Goal: Task Accomplishment & Management: Use online tool/utility

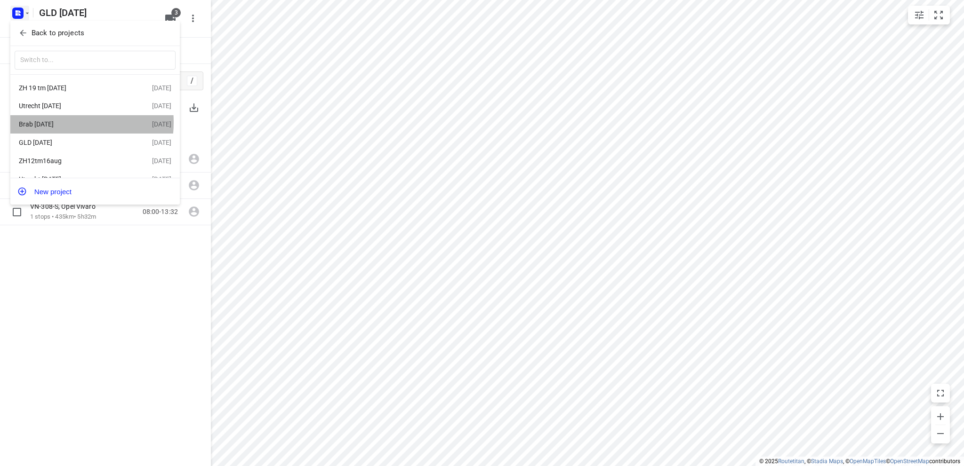
click at [51, 123] on div "Brab [DATE]" at bounding box center [73, 124] width 108 height 8
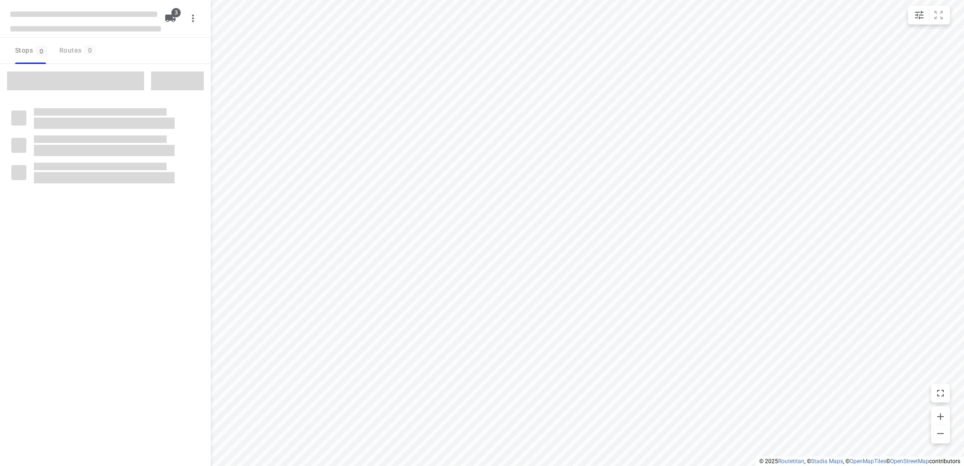
type input "distance"
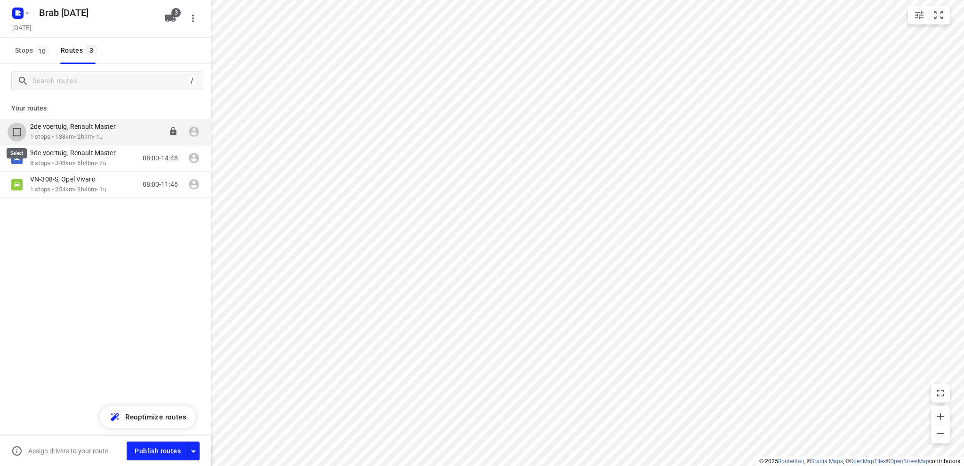
click at [18, 132] on input "checkbox" at bounding box center [17, 132] width 19 height 19
checkbox input "true"
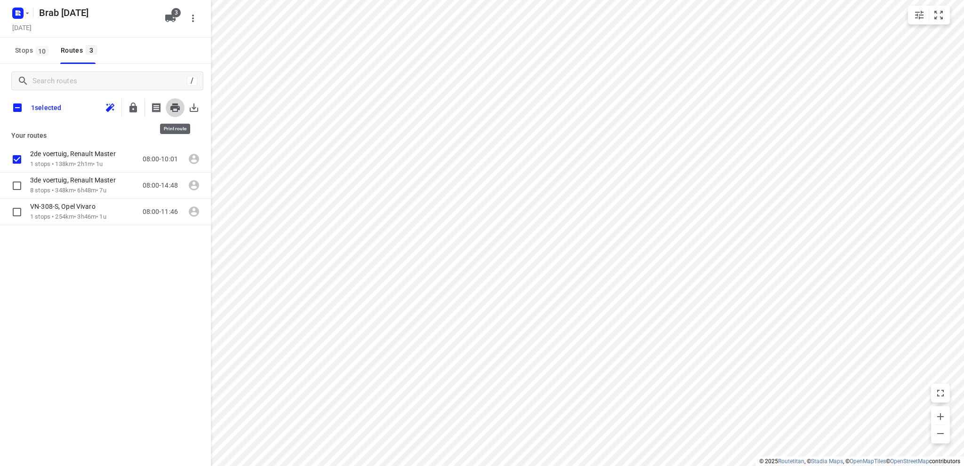
click at [175, 105] on icon "button" at bounding box center [174, 107] width 11 height 11
click at [18, 156] on input "checkbox" at bounding box center [17, 159] width 19 height 19
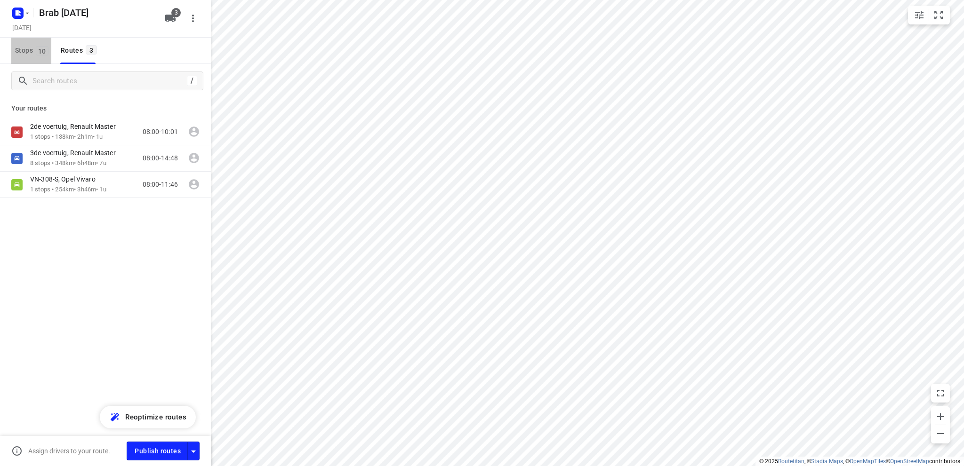
click at [17, 49] on span "Stops 10" at bounding box center [33, 51] width 36 height 12
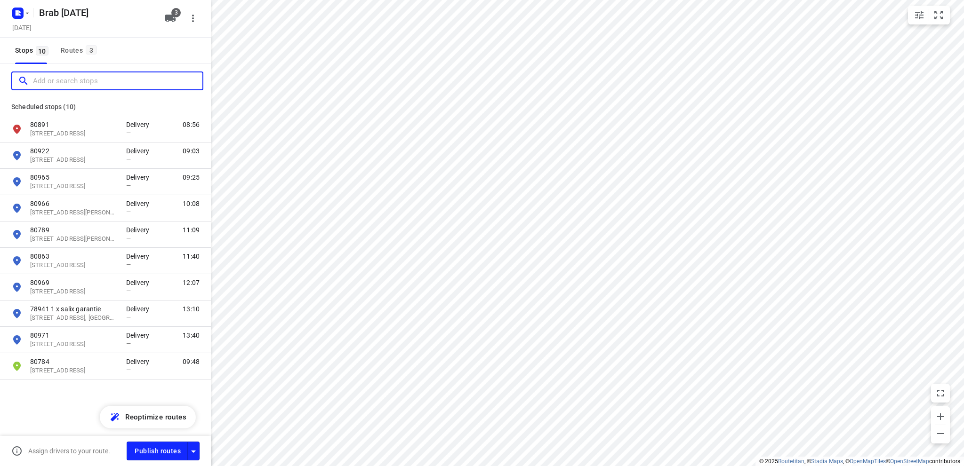
click at [82, 78] on input "Add or search stops" at bounding box center [117, 81] width 169 height 15
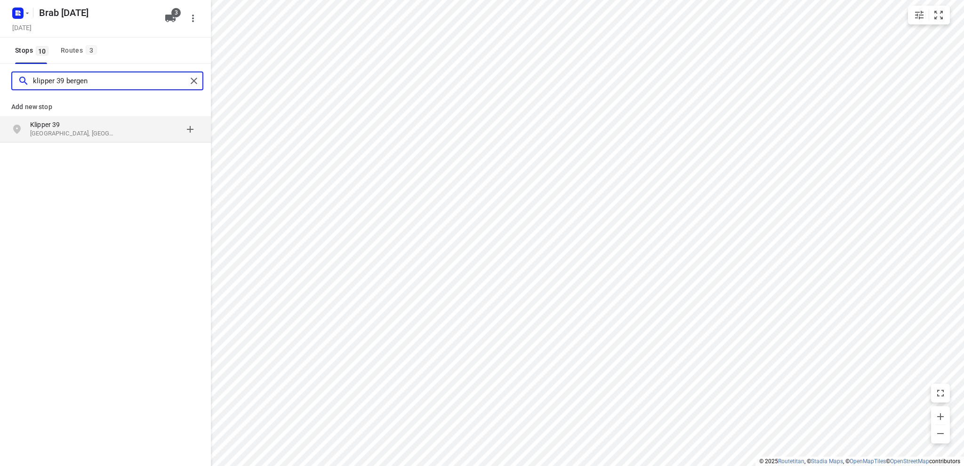
type input "klipper 39 bergen"
click at [109, 128] on p "Klipper 39" at bounding box center [73, 124] width 87 height 9
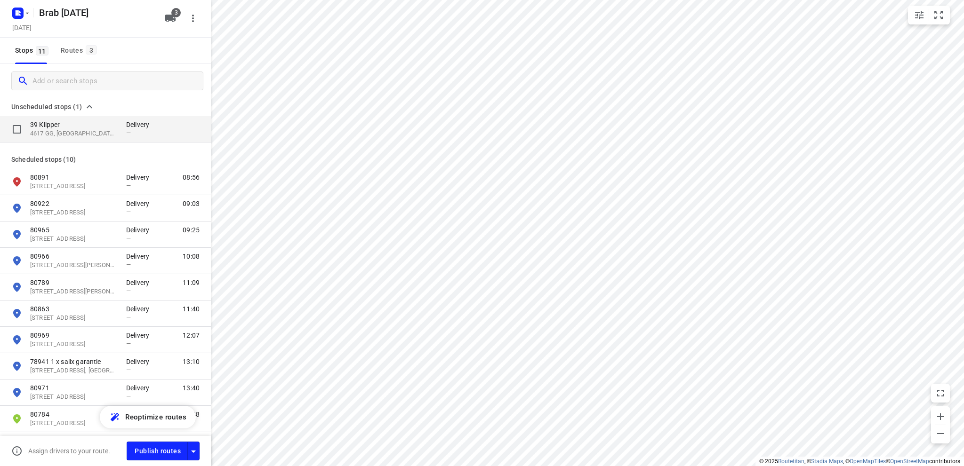
click at [88, 129] on p "4617 GG, [GEOGRAPHIC_DATA], [GEOGRAPHIC_DATA]" at bounding box center [73, 133] width 87 height 9
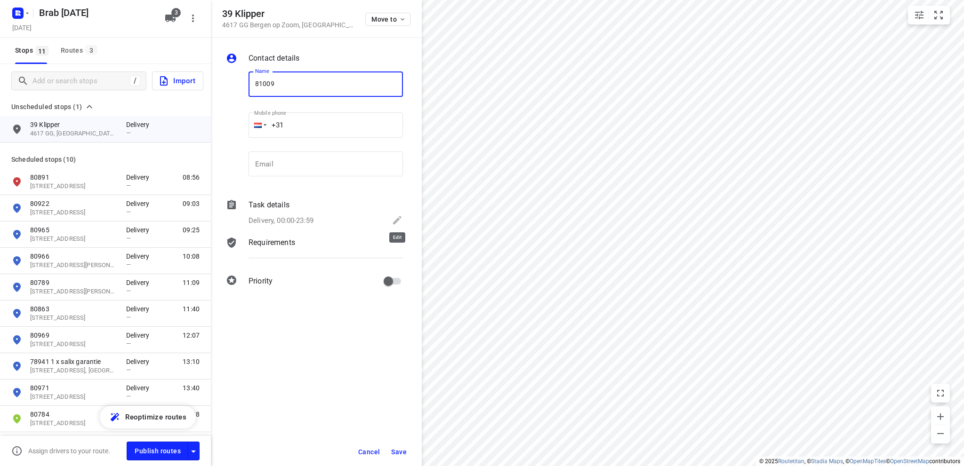
type input "81009"
click at [394, 216] on icon at bounding box center [396, 220] width 11 height 11
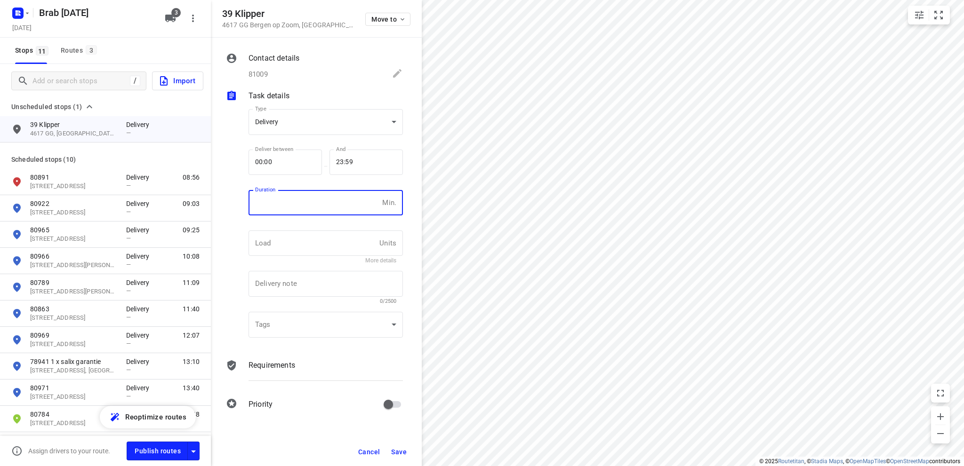
click at [279, 200] on input "number" at bounding box center [313, 202] width 130 height 25
type input "10"
click at [399, 449] on span "Save" at bounding box center [399, 452] width 16 height 8
click at [70, 48] on div "Routes 3" at bounding box center [80, 51] width 39 height 12
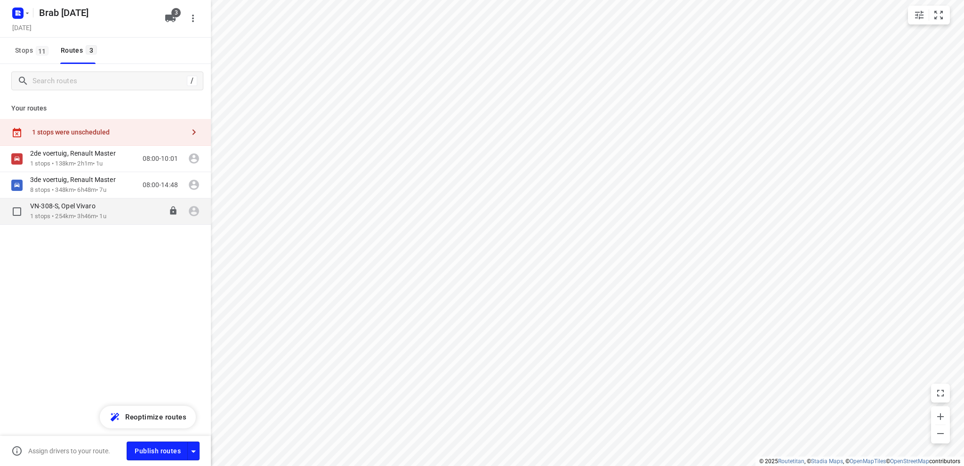
click at [83, 210] on div "VN-308-S, Opel Vivaro" at bounding box center [68, 207] width 76 height 10
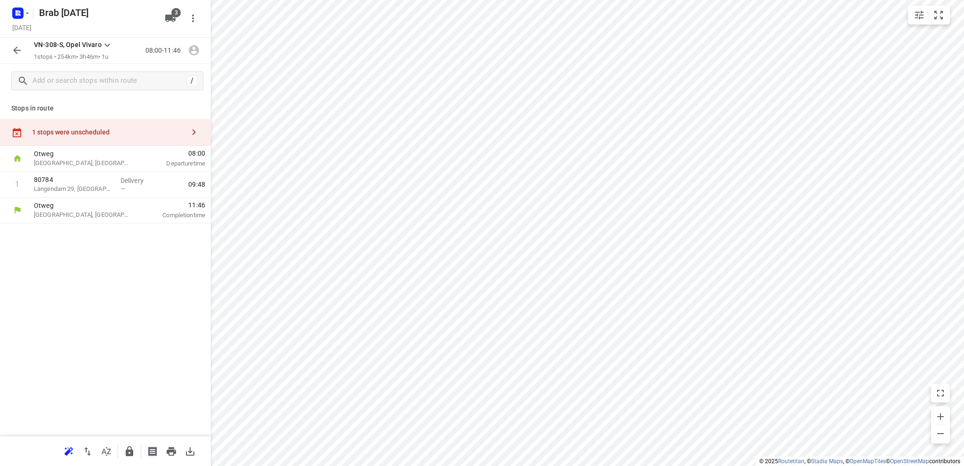
click at [89, 133] on div "1 stops were unscheduled" at bounding box center [108, 132] width 152 height 8
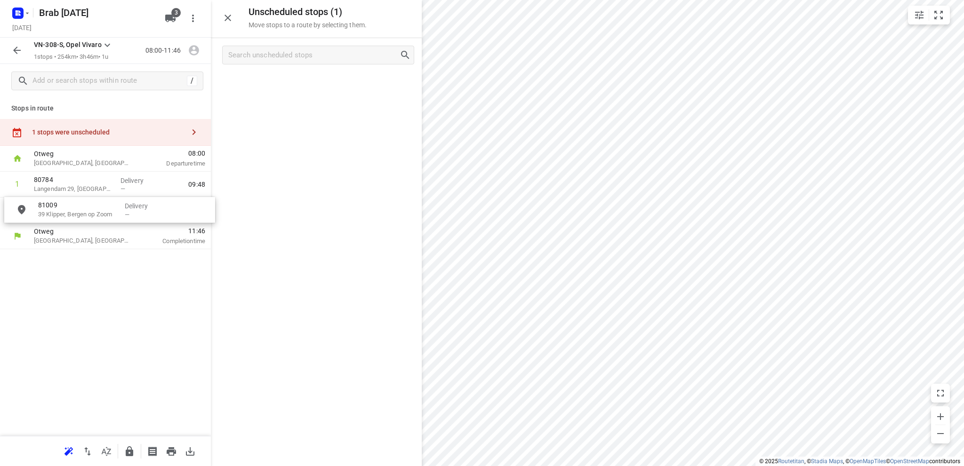
drag, startPoint x: 278, startPoint y: 88, endPoint x: 66, endPoint y: 215, distance: 247.2
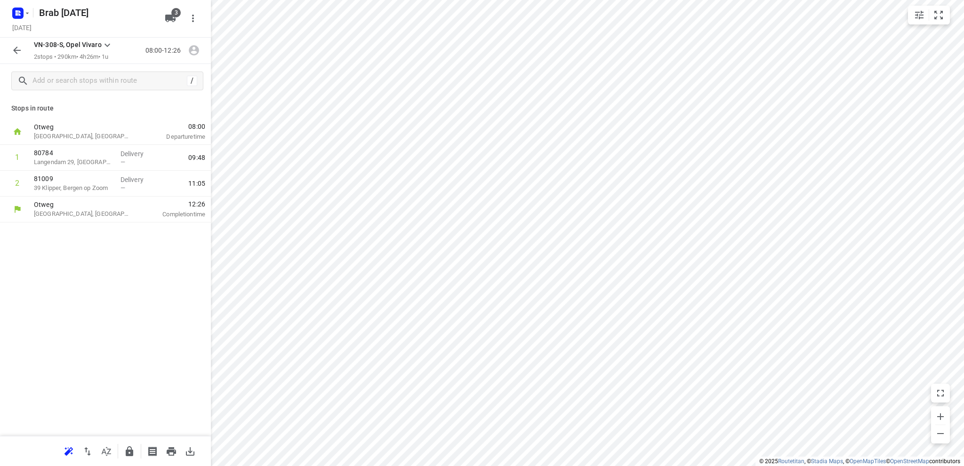
click at [13, 47] on icon "button" at bounding box center [16, 50] width 11 height 11
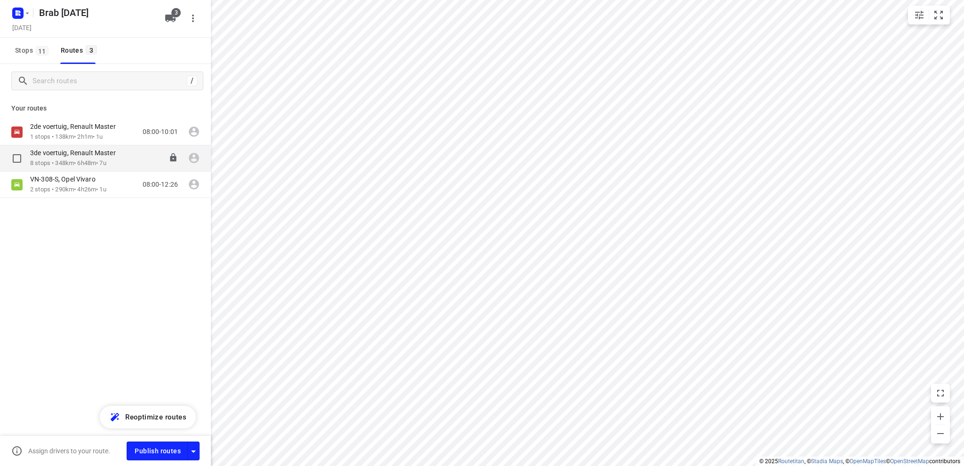
click at [79, 151] on p "3de voertuig, Renault Master" at bounding box center [75, 153] width 91 height 8
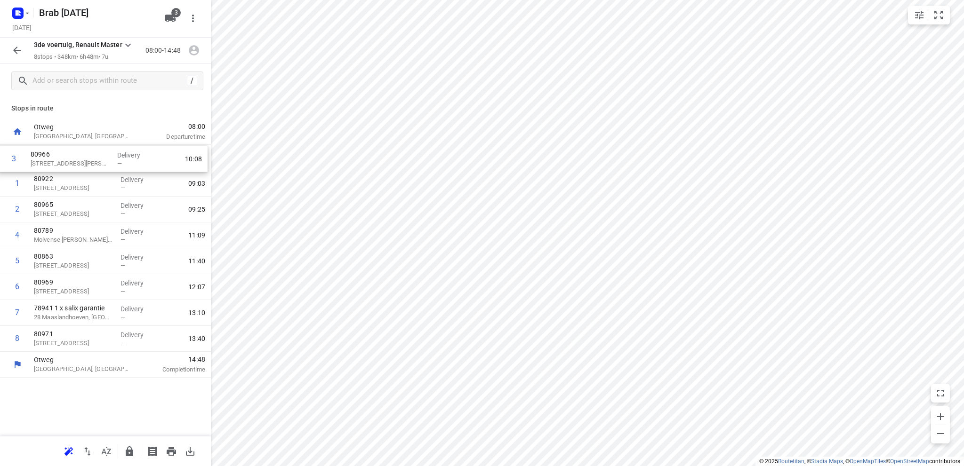
drag, startPoint x: 80, startPoint y: 213, endPoint x: 74, endPoint y: 159, distance: 53.9
click at [74, 159] on div "1 80922 [STREET_ADDRESS] Delivery — 09:03 2 80965 [STREET_ADDRESS] Delivery — 0…" at bounding box center [105, 248] width 211 height 207
drag, startPoint x: 85, startPoint y: 345, endPoint x: 89, endPoint y: 163, distance: 182.1
click at [89, 163] on div "1 80966 [STREET_ADDRESS]-capelle Delivery — 09:07 2 80922 [STREET_ADDRESS], Cha…" at bounding box center [105, 248] width 211 height 207
drag, startPoint x: 88, startPoint y: 165, endPoint x: 85, endPoint y: 353, distance: 188.2
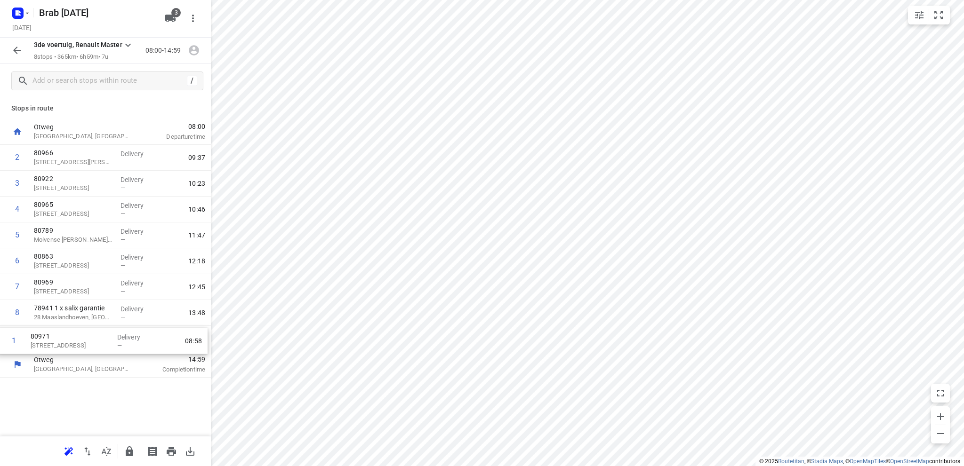
click at [85, 353] on div "[PERSON_NAME], [GEOGRAPHIC_DATA] 08:00 Departure time 1 80971 [STREET_ADDRESS] …" at bounding box center [105, 248] width 211 height 259
drag, startPoint x: 94, startPoint y: 159, endPoint x: 88, endPoint y: 219, distance: 61.0
click at [88, 219] on div "1 80966 [STREET_ADDRESS]-capelle Delivery — 09:07 2 80922 [STREET_ADDRESS], Cha…" at bounding box center [105, 248] width 211 height 207
